Goal: Task Accomplishment & Management: Complete application form

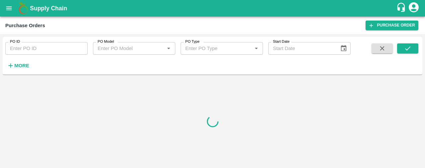
click at [9, 11] on icon "open drawer" at bounding box center [8, 8] width 7 height 7
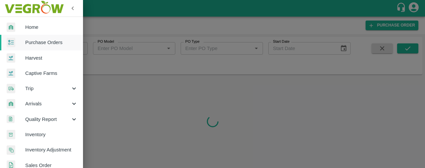
click at [55, 163] on span "Sales Order" at bounding box center [51, 165] width 52 height 7
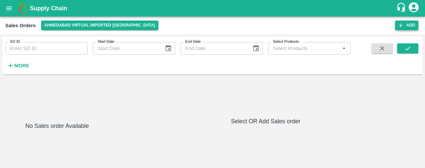
click at [410, 24] on button "Add" at bounding box center [406, 26] width 23 height 10
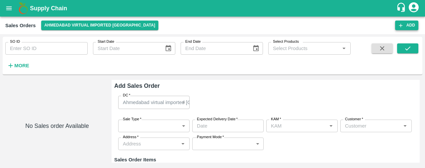
type input "Laxit narottambhai khakhkhar"
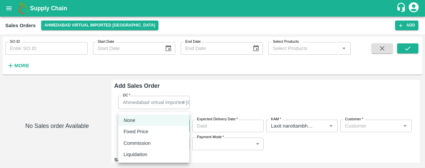
click at [148, 128] on body "Supply Chain Sales Orders Ahmedabad virtual imported DC Add SO ID SO ID Start D…" at bounding box center [212, 84] width 425 height 168
click at [154, 131] on div "Fixed Price" at bounding box center [153, 131] width 60 height 7
type input "1"
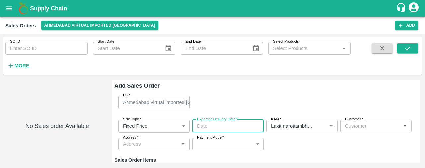
type input "DD/MM/YYYY hh:mm aa"
click at [228, 122] on input "DD/MM/YYYY hh:mm aa" at bounding box center [225, 126] width 67 height 13
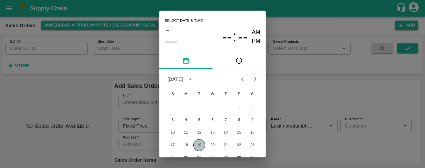
click at [199, 145] on button "19" at bounding box center [199, 145] width 12 height 12
type input "19/08/2025 12:00 AM"
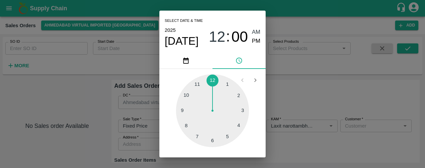
click at [211, 81] on div at bounding box center [212, 110] width 73 height 73
click at [306, 86] on div "Select date & time 2025 Aug 19 12 : 00 AM PM 05 10 15 20 25 30 35 40 45 50 55 0…" at bounding box center [212, 84] width 425 height 168
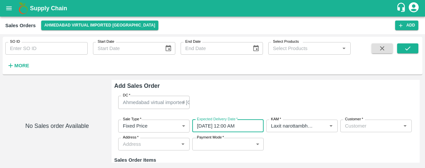
click at [361, 125] on input "Customer   *" at bounding box center [370, 126] width 56 height 9
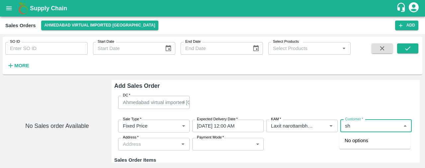
type input "s"
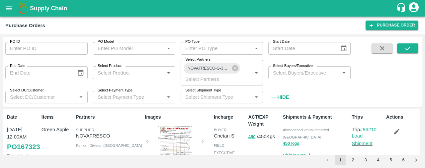
scroll to position [7, 0]
